Goal: Task Accomplishment & Management: Manage account settings

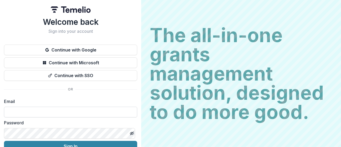
click at [83, 108] on input at bounding box center [70, 112] width 133 height 11
click at [103, 111] on input at bounding box center [70, 112] width 133 height 11
type input "**********"
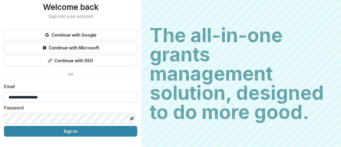
scroll to position [27, 0]
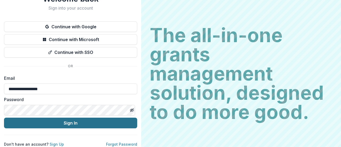
click at [81, 122] on button "Sign In" at bounding box center [70, 123] width 133 height 11
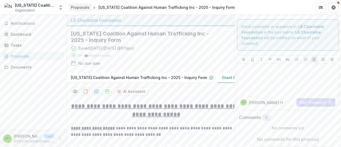
click at [82, 8] on div "Proposals" at bounding box center [80, 8] width 19 height 6
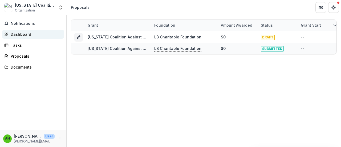
click at [28, 33] on div "Dashboard" at bounding box center [35, 34] width 49 height 6
